Goal: Task Accomplishment & Management: Complete application form

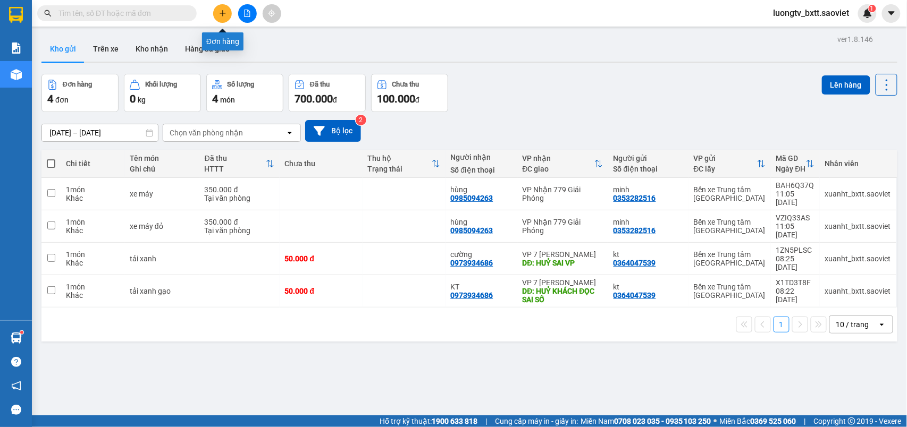
click at [223, 17] on button at bounding box center [222, 13] width 19 height 19
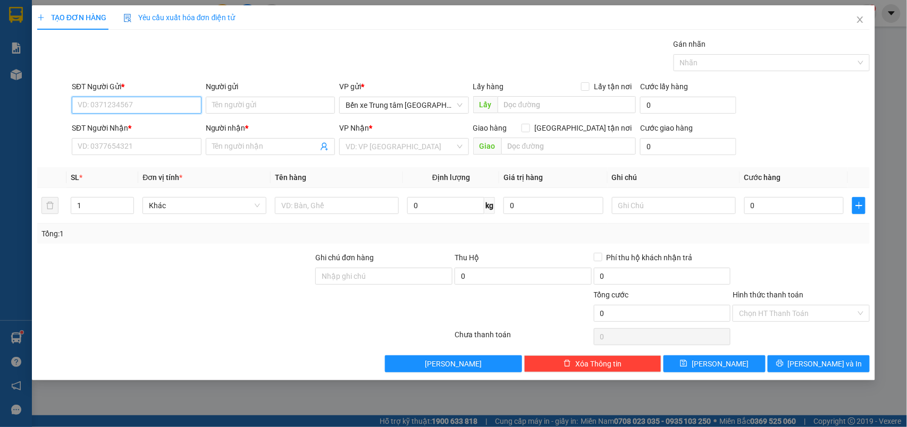
click at [156, 104] on input "SĐT Người Gửi *" at bounding box center [137, 105] width 130 height 17
click at [156, 104] on input "0326336596" at bounding box center [137, 105] width 130 height 17
type input "0326336596"
click at [223, 103] on input "Người gửi" at bounding box center [271, 105] width 130 height 17
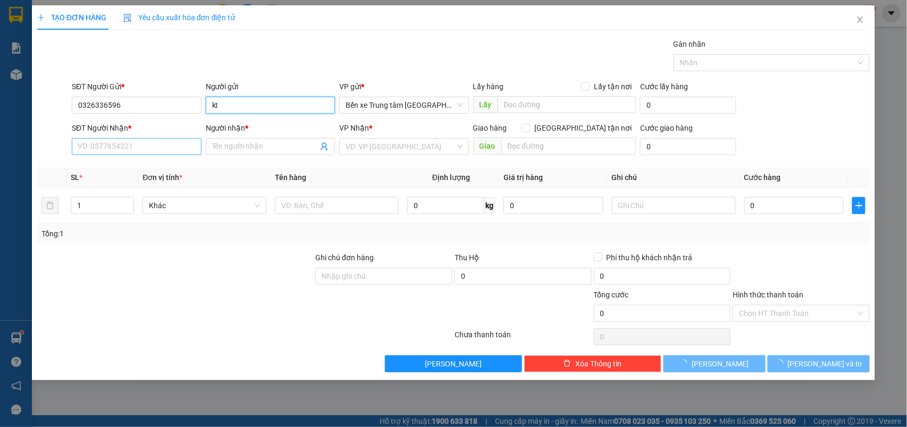
type input "kt"
click at [154, 148] on input "SĐT Người Nhận *" at bounding box center [137, 146] width 130 height 17
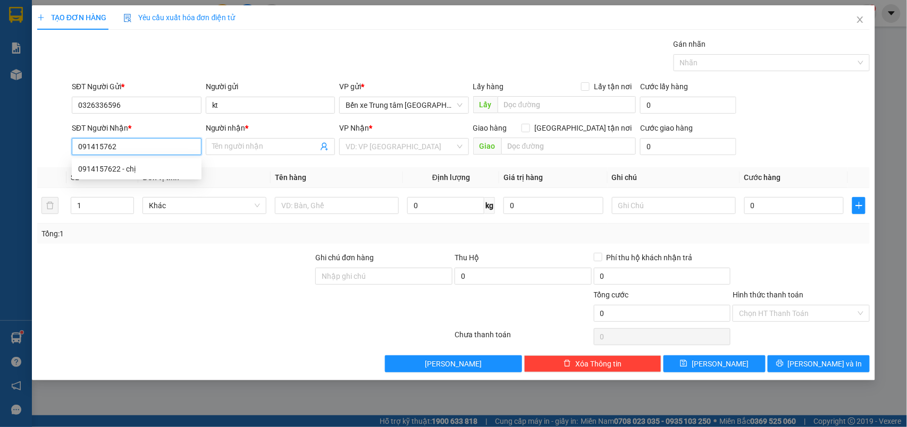
type input "0914157622"
click at [115, 166] on div "0914157622 - chị" at bounding box center [136, 169] width 117 height 12
type input "chị"
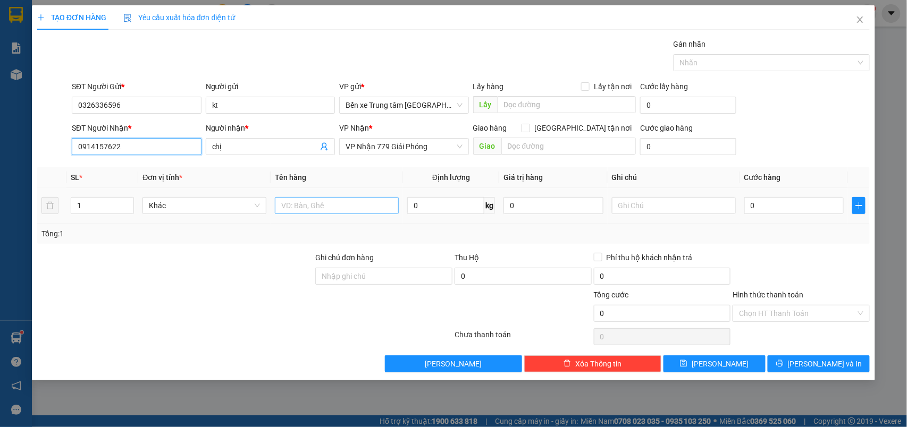
type input "0914157622"
click at [310, 205] on input "text" at bounding box center [337, 205] width 124 height 17
type input "xóp"
click at [780, 208] on input "0" at bounding box center [794, 205] width 100 height 17
type input "5"
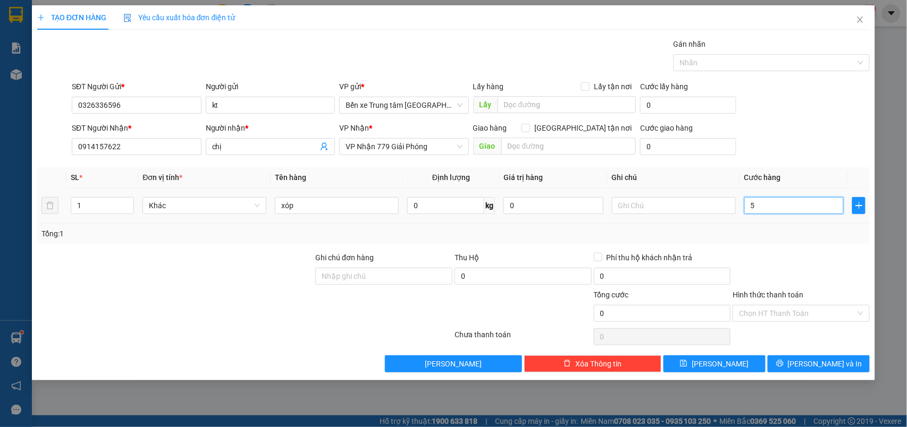
type input "5"
type input "50"
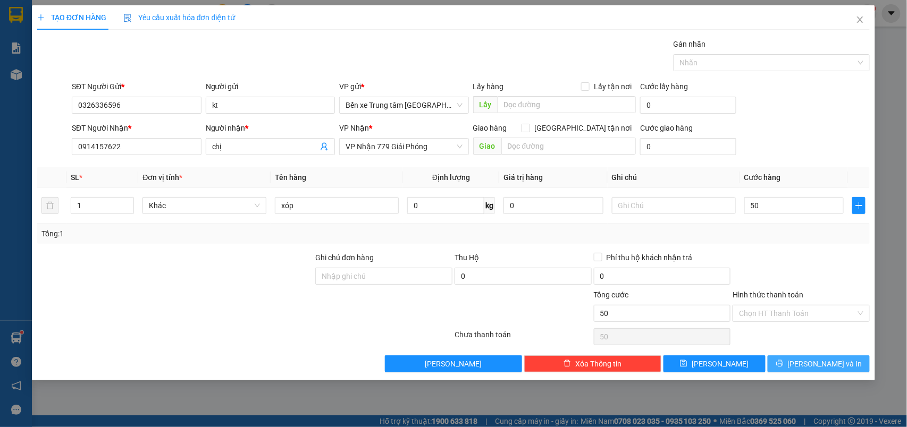
type input "50.000"
click at [808, 370] on button "[PERSON_NAME] và In" at bounding box center [818, 364] width 102 height 17
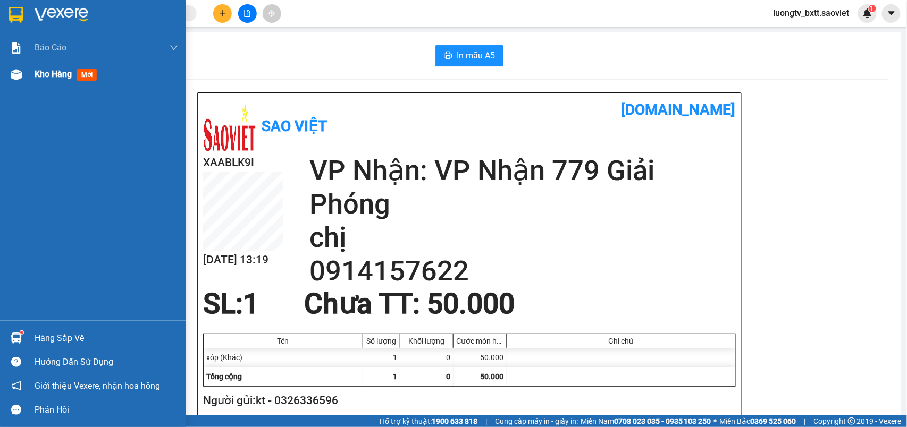
click at [47, 77] on span "Kho hàng" at bounding box center [53, 74] width 37 height 10
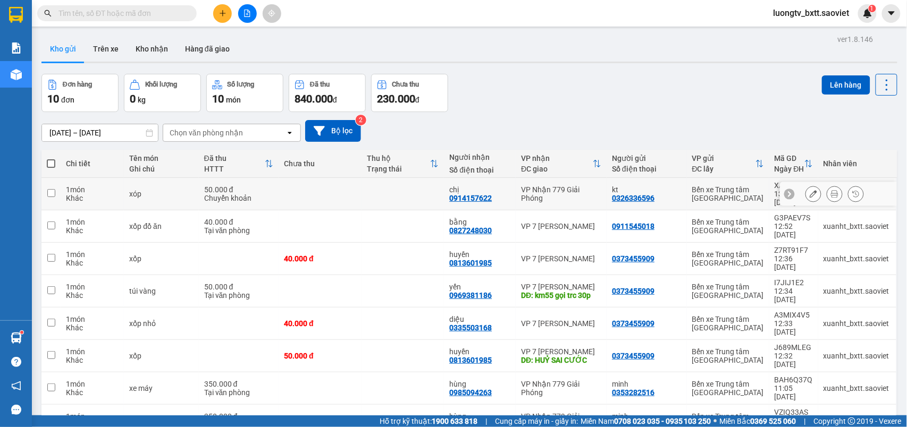
drag, startPoint x: 417, startPoint y: 185, endPoint x: 420, endPoint y: 179, distance: 6.4
click at [419, 179] on td at bounding box center [402, 194] width 83 height 32
checkbox input "true"
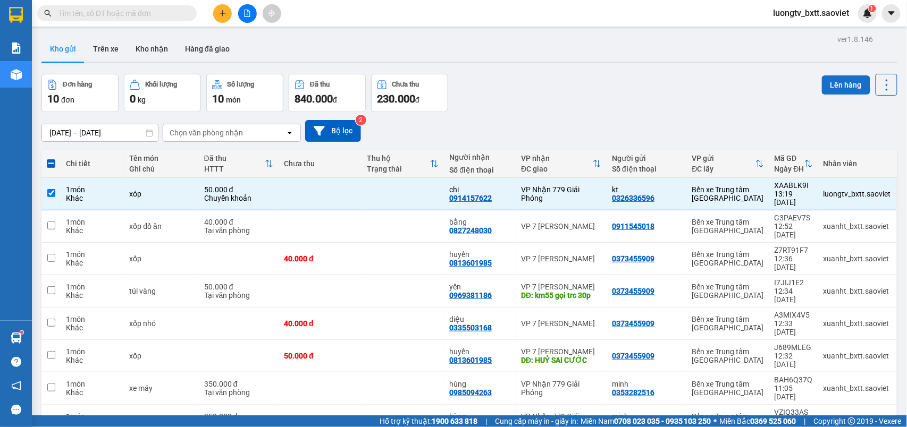
click at [845, 81] on button "Lên hàng" at bounding box center [846, 84] width 48 height 19
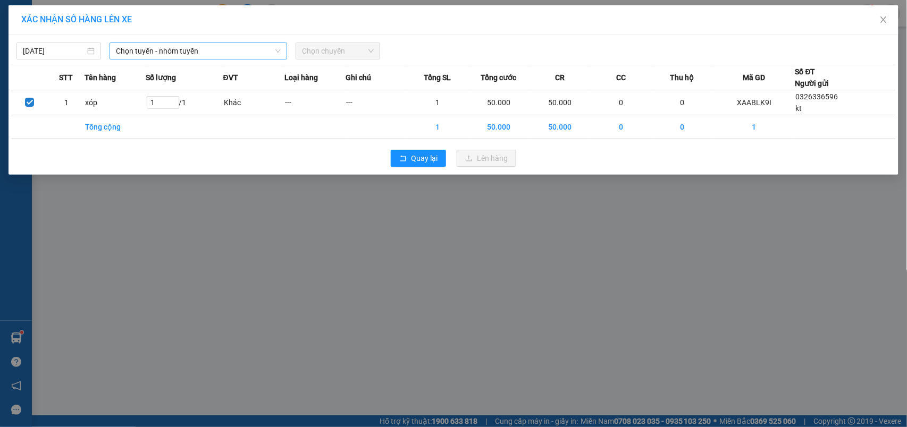
click at [232, 49] on span "Chọn tuyến - nhóm tuyến" at bounding box center [198, 51] width 165 height 16
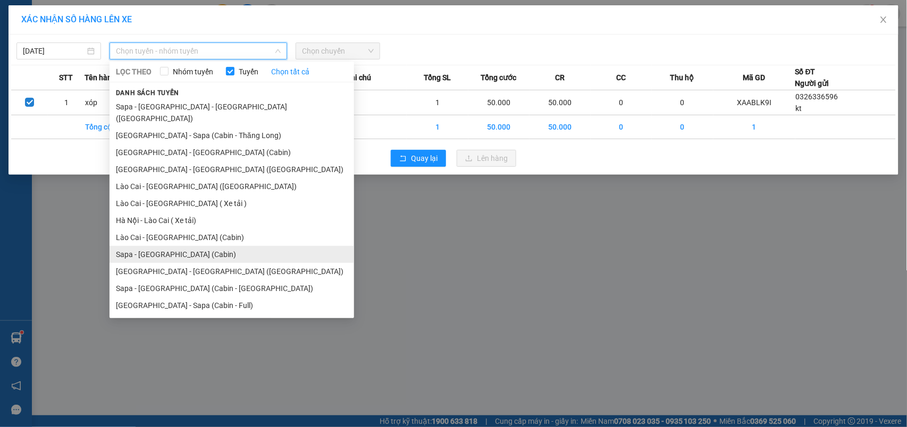
click at [172, 246] on li "Sapa - [GEOGRAPHIC_DATA] (Cabin)" at bounding box center [231, 254] width 244 height 17
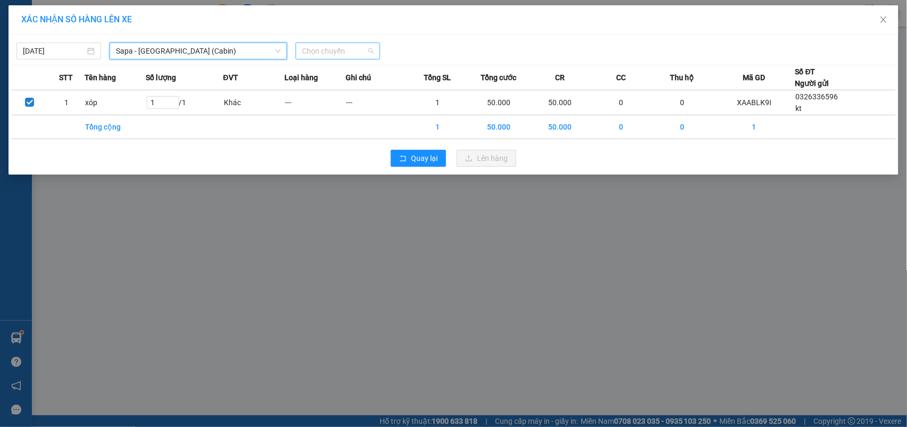
click at [330, 48] on span "Chọn chuyến" at bounding box center [338, 51] width 72 height 16
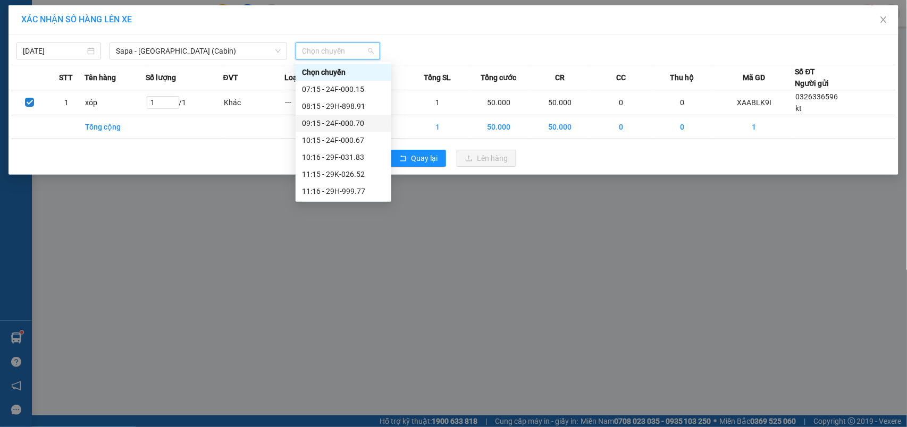
scroll to position [71, 0]
click at [330, 173] on div "13:15 - 29E-023.71" at bounding box center [343, 172] width 83 height 12
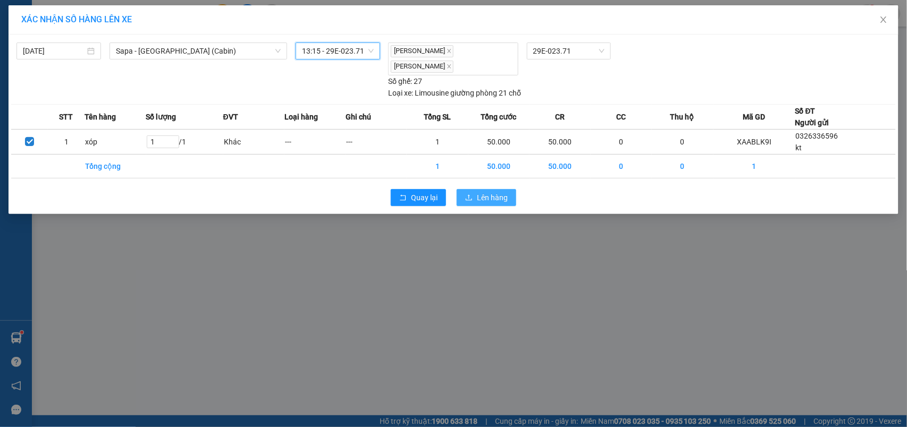
click at [491, 192] on span "Lên hàng" at bounding box center [492, 198] width 31 height 12
